Goal: Task Accomplishment & Management: Use online tool/utility

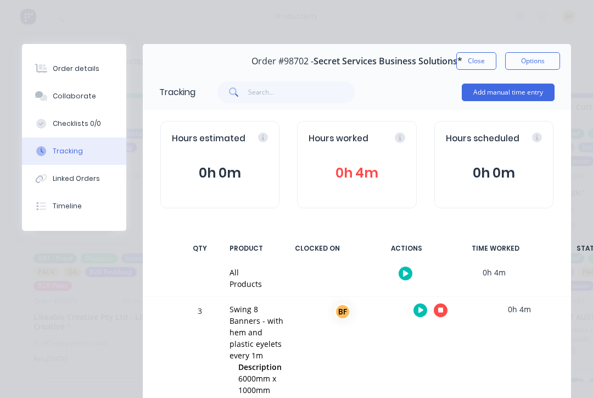
scroll to position [1, 36]
click at [437, 297] on div at bounding box center [431, 310] width 82 height 27
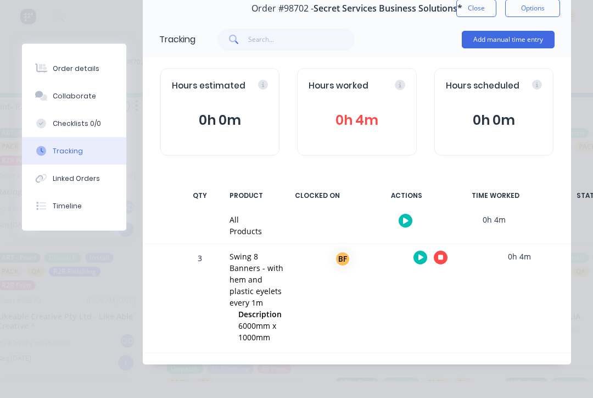
click at [438, 257] on icon "button" at bounding box center [440, 257] width 5 height 5
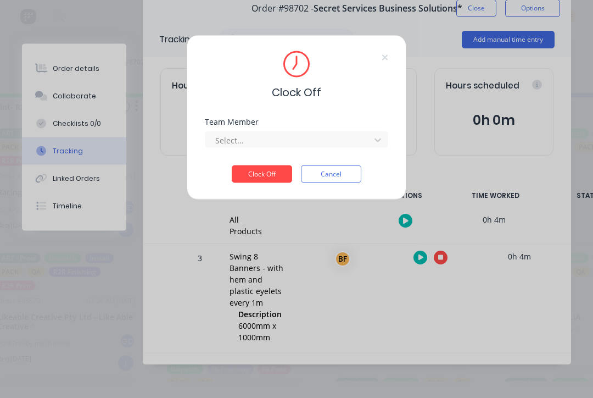
click at [352, 149] on div "Team Member Select..." at bounding box center [296, 141] width 183 height 47
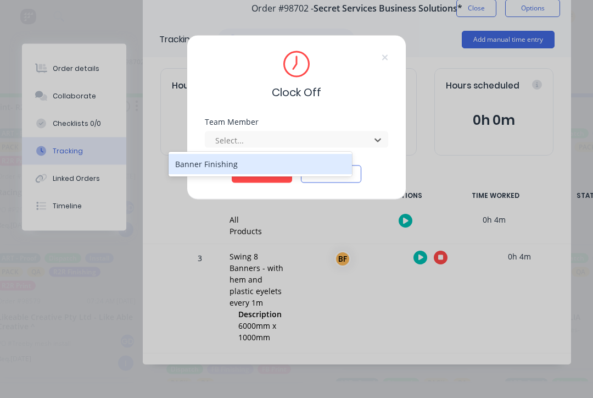
click at [288, 170] on div "Banner Finishing" at bounding box center [260, 164] width 183 height 20
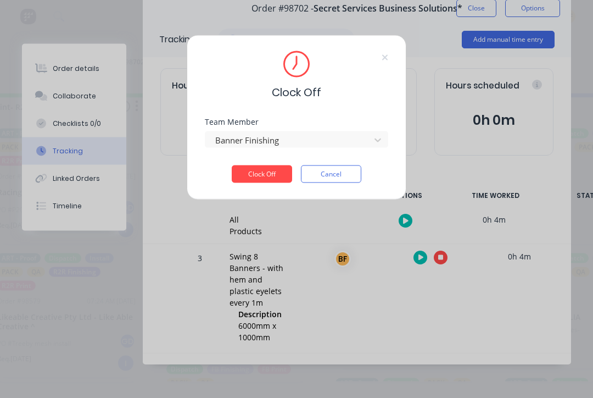
click at [277, 175] on button "Clock Off" at bounding box center [262, 174] width 60 height 18
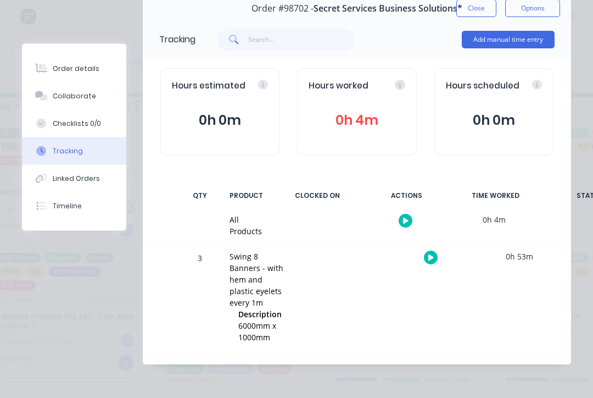
click at [482, 13] on button "Close" at bounding box center [477, 9] width 40 height 18
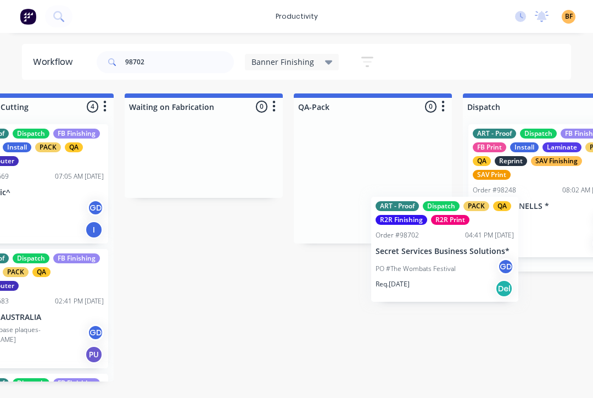
scroll to position [0, 576]
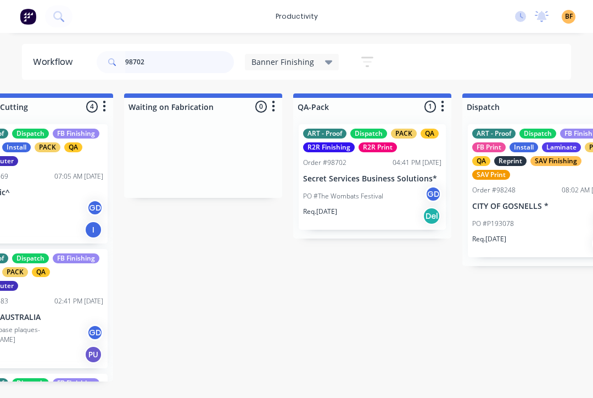
click at [201, 72] on input "98702" at bounding box center [179, 62] width 109 height 22
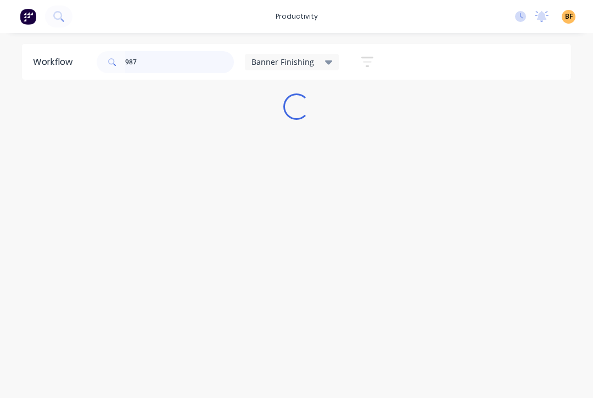
scroll to position [0, 0]
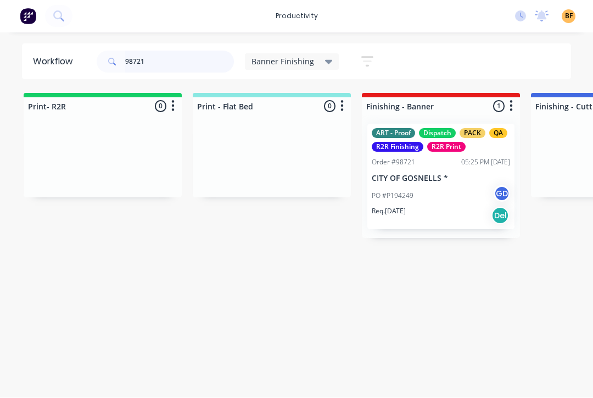
type input "98721"
click at [448, 204] on div "PO #P194249 GD" at bounding box center [441, 196] width 138 height 21
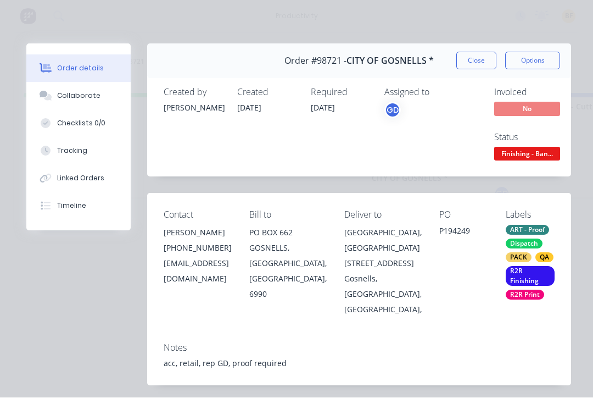
click at [70, 152] on div "Tracking" at bounding box center [72, 151] width 30 height 10
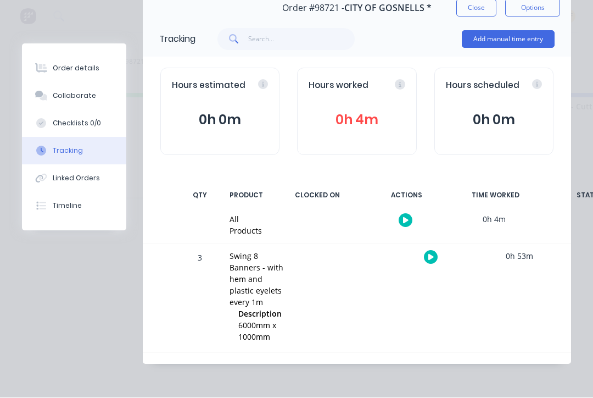
scroll to position [52, 0]
click at [426, 265] on div at bounding box center [431, 257] width 82 height 27
click at [420, 258] on div at bounding box center [431, 257] width 82 height 27
click at [427, 264] on div at bounding box center [431, 257] width 82 height 27
click at [427, 262] on button "button" at bounding box center [431, 258] width 14 height 14
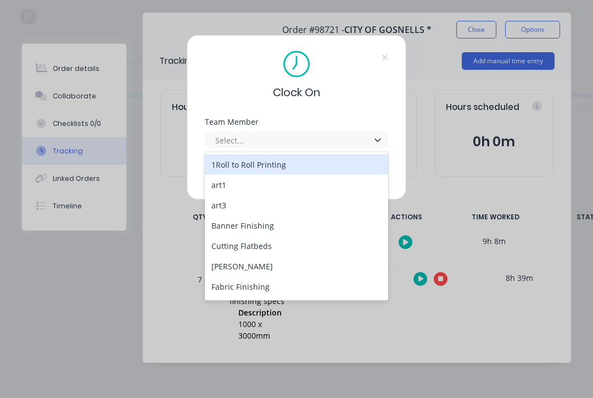
scroll to position [29, 0]
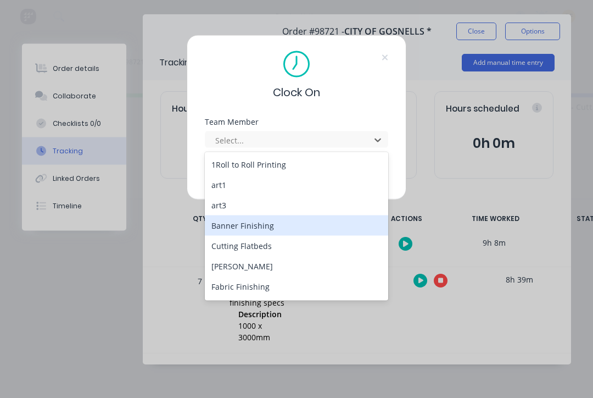
click at [236, 233] on div "Banner Finishing" at bounding box center [296, 225] width 183 height 20
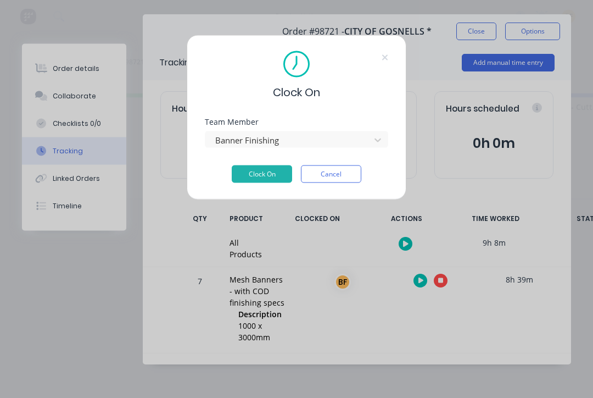
click at [255, 171] on button "Clock On" at bounding box center [262, 174] width 60 height 18
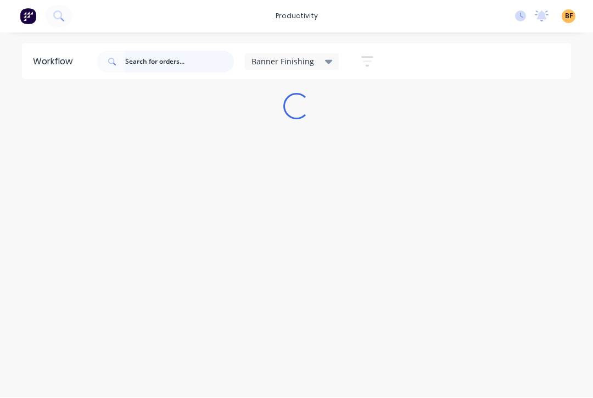
click at [198, 70] on input "text" at bounding box center [179, 62] width 109 height 22
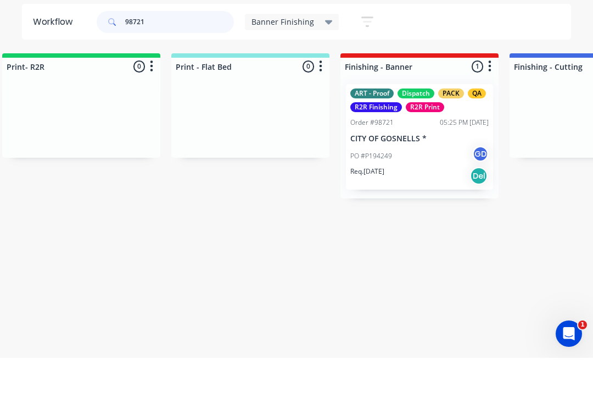
scroll to position [0, 24]
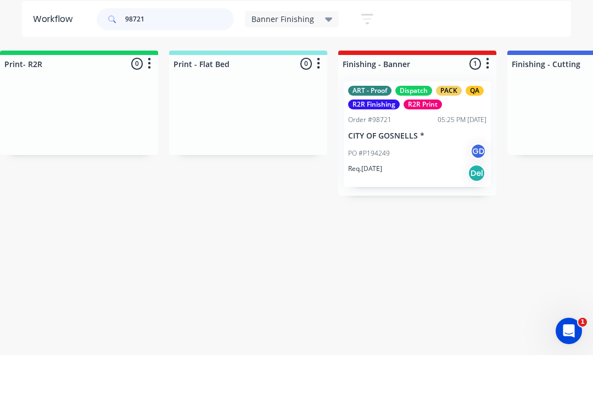
type input "98721"
click at [424, 174] on p "CITY OF GOSNELLS *" at bounding box center [417, 178] width 138 height 9
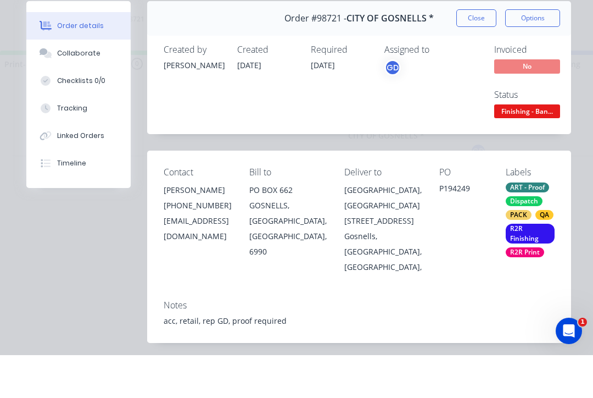
click at [81, 192] on button "Timeline" at bounding box center [78, 205] width 104 height 27
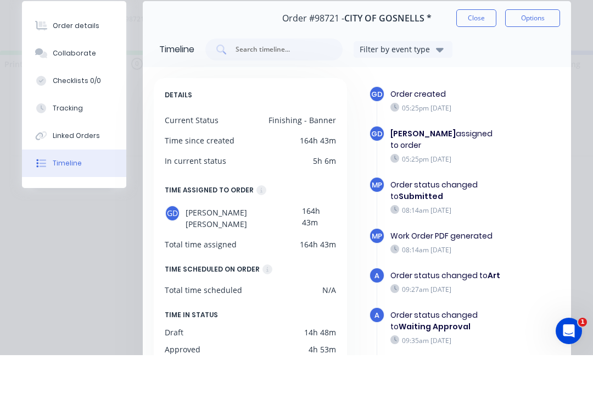
click at [87, 192] on button "Timeline" at bounding box center [74, 205] width 104 height 27
click at [59, 201] on div "Timeline" at bounding box center [67, 206] width 29 height 10
click at [69, 201] on div "Timeline" at bounding box center [67, 206] width 29 height 10
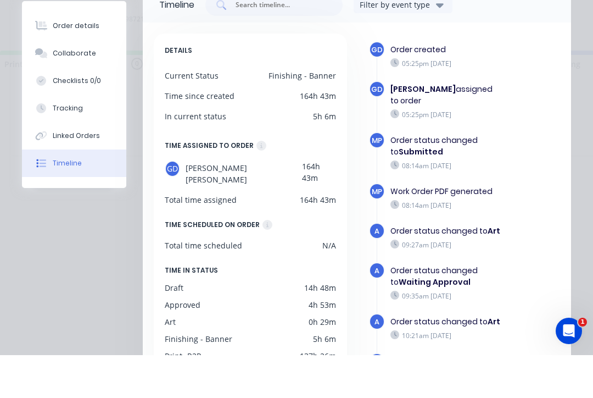
click at [72, 192] on button "Timeline" at bounding box center [74, 205] width 104 height 27
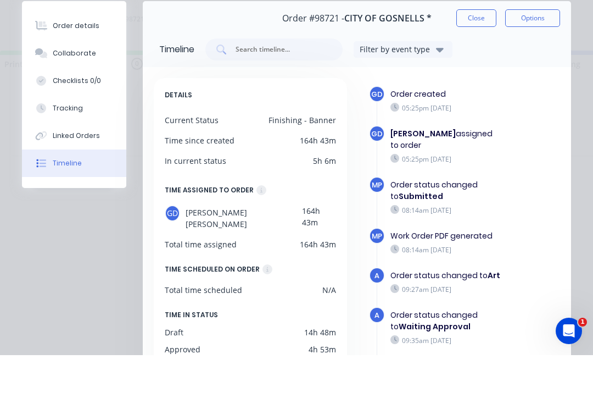
scroll to position [0, 0]
click at [79, 192] on button "Timeline" at bounding box center [74, 205] width 104 height 27
click at [52, 192] on button "Timeline" at bounding box center [74, 205] width 104 height 27
click at [56, 201] on div "Timeline" at bounding box center [67, 206] width 29 height 10
click at [49, 192] on button "Timeline" at bounding box center [74, 205] width 104 height 27
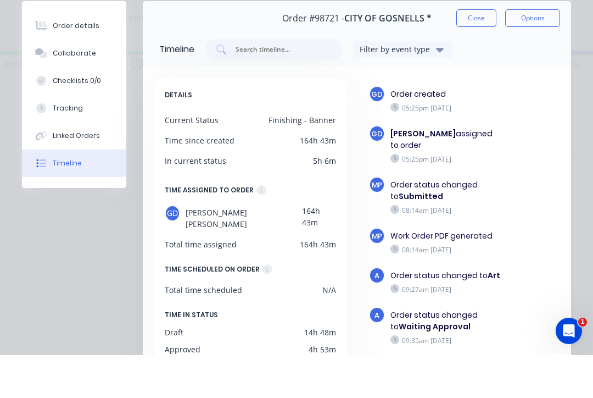
click at [62, 192] on button "Timeline" at bounding box center [74, 205] width 104 height 27
click at [71, 192] on button "Timeline" at bounding box center [74, 205] width 104 height 27
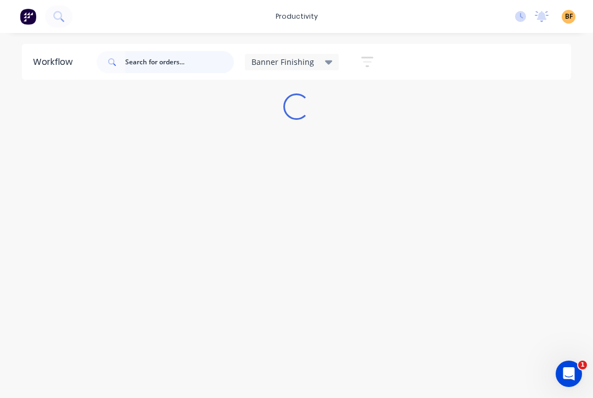
click at [167, 60] on input "text" at bounding box center [179, 62] width 109 height 22
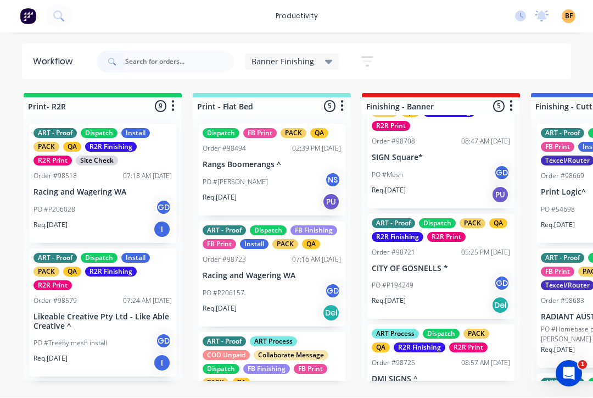
scroll to position [166, 0]
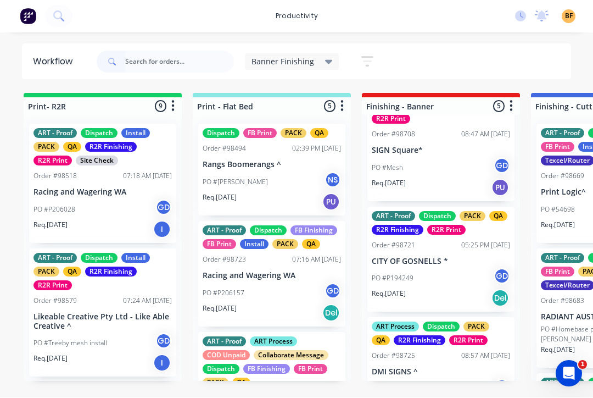
click at [454, 285] on div "PO #P194249 GD" at bounding box center [441, 278] width 138 height 21
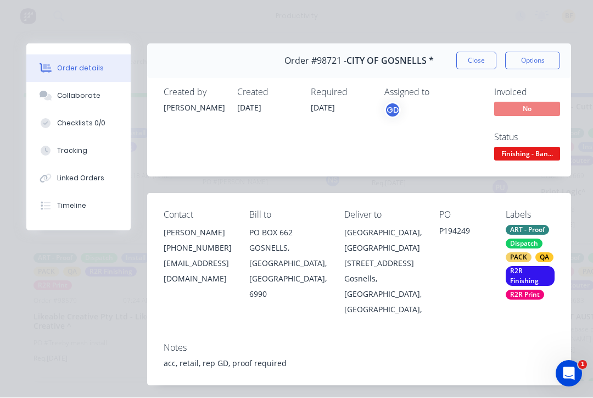
click at [87, 154] on button "Tracking" at bounding box center [78, 150] width 104 height 27
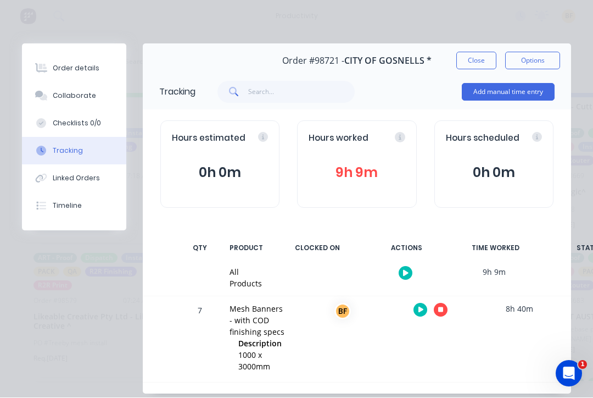
click at [446, 310] on button "button" at bounding box center [441, 310] width 14 height 14
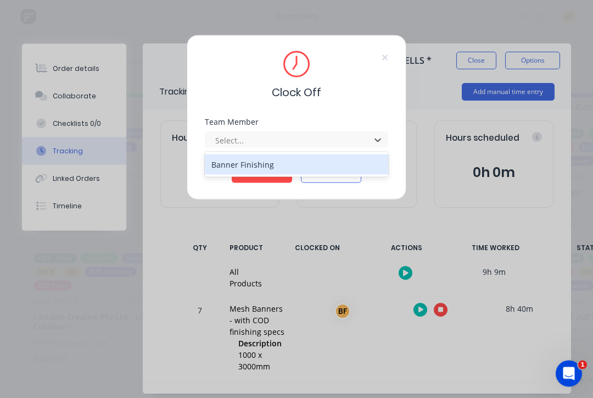
click at [299, 165] on div "Banner Finishing" at bounding box center [296, 164] width 183 height 20
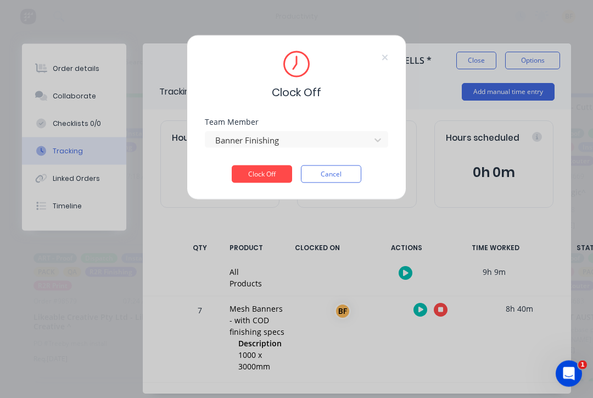
click at [284, 177] on button "Clock Off" at bounding box center [262, 174] width 60 height 18
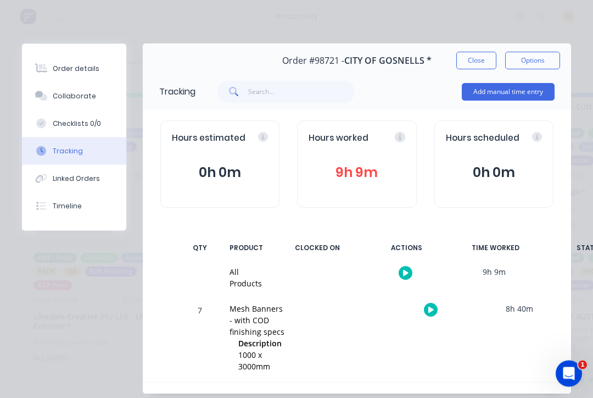
click at [479, 62] on button "Close" at bounding box center [477, 61] width 40 height 18
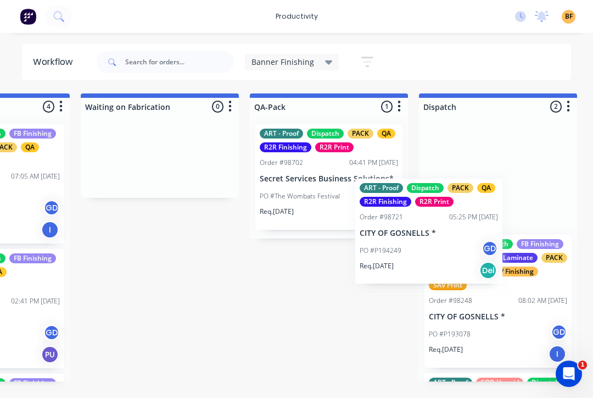
scroll to position [0, 621]
